Goal: Transaction & Acquisition: Book appointment/travel/reservation

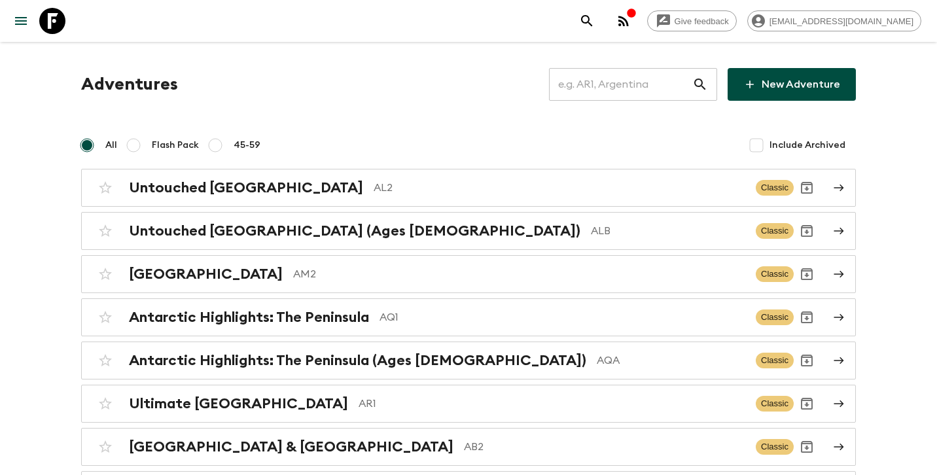
click at [613, 77] on input "text" at bounding box center [620, 84] width 143 height 37
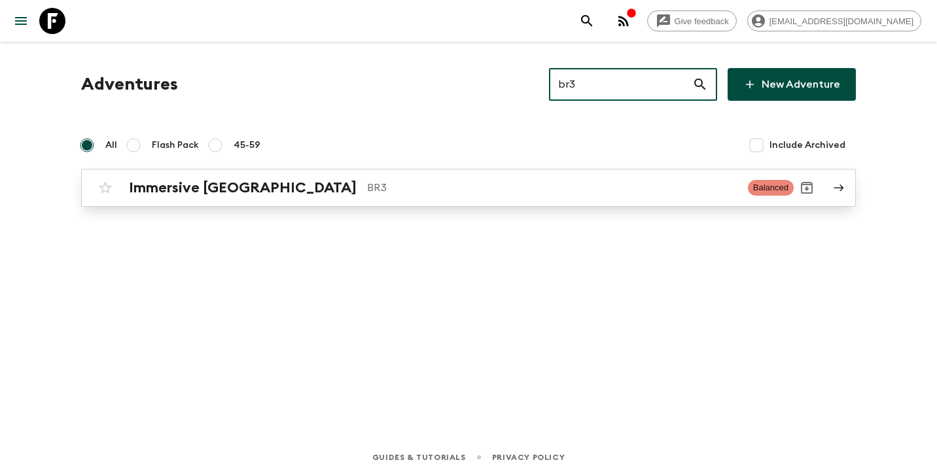
type input "br3"
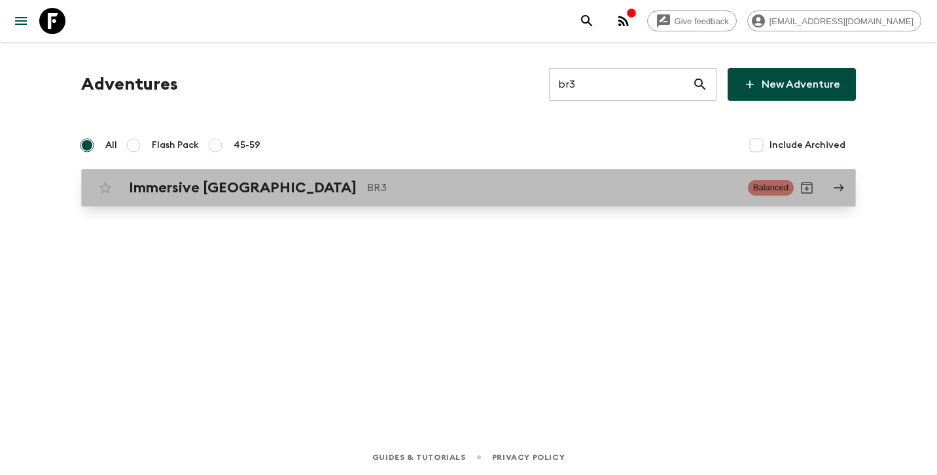
click at [442, 177] on div "Immersive [GEOGRAPHIC_DATA] BR3 Balanced" at bounding box center [443, 188] width 702 height 26
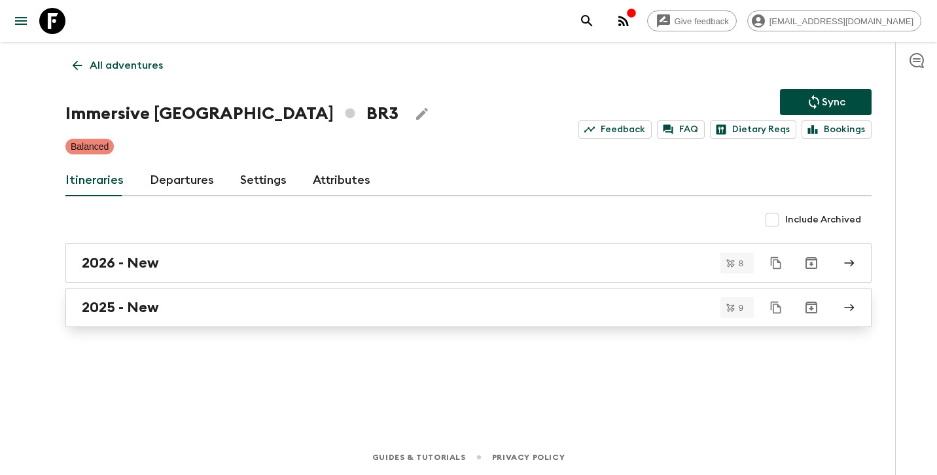
click at [230, 311] on div "2025 - New" at bounding box center [456, 307] width 749 height 17
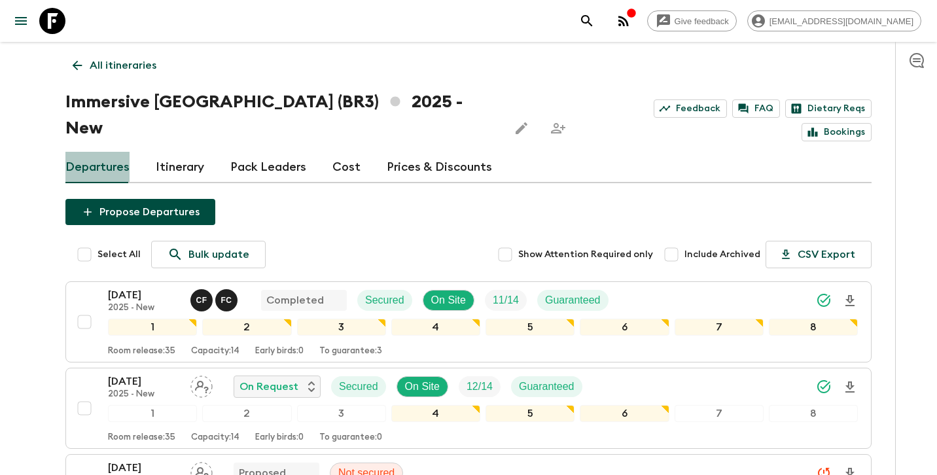
click at [112, 152] on link "Departures" at bounding box center [97, 167] width 64 height 31
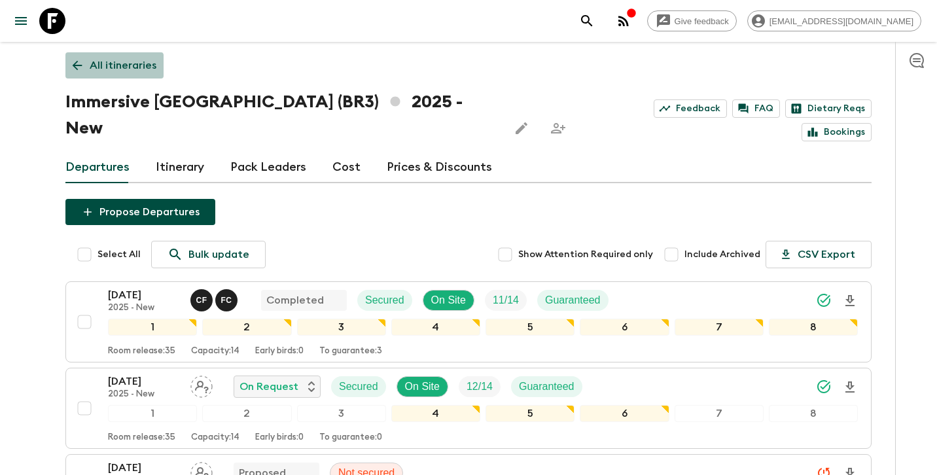
click at [105, 72] on p "All itineraries" at bounding box center [123, 66] width 67 height 16
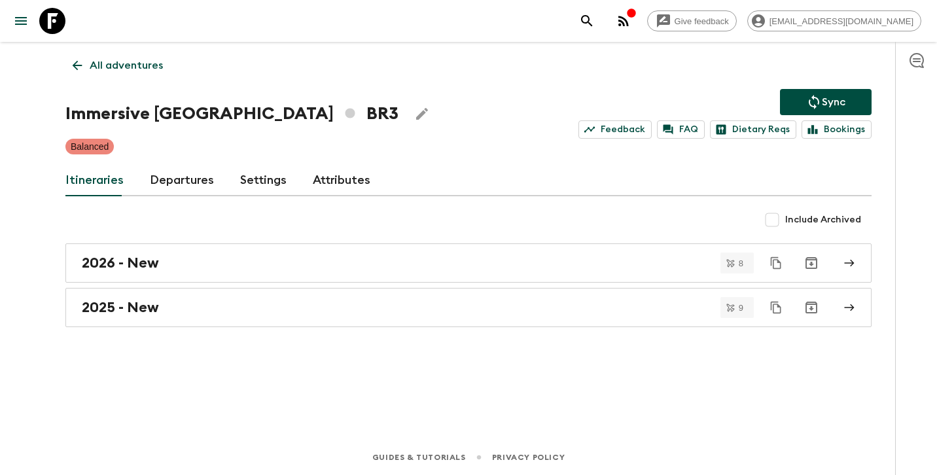
click at [325, 176] on link "Attributes" at bounding box center [342, 180] width 58 height 31
